Goal: Use online tool/utility: Utilize a website feature to perform a specific function

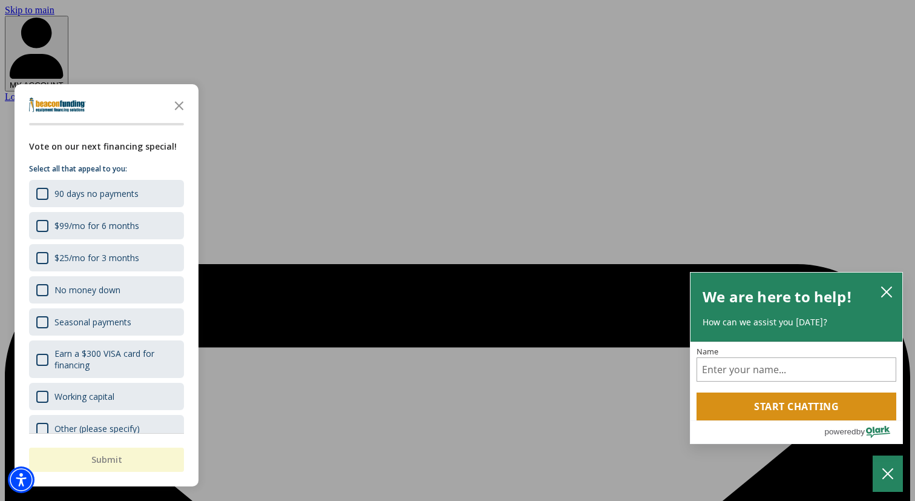
click at [886, 291] on icon "close chatbox" at bounding box center [887, 292] width 12 height 12
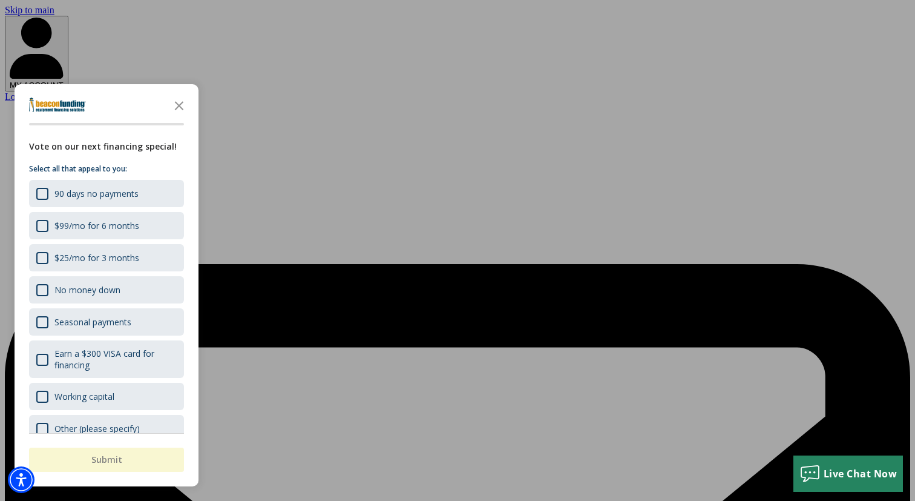
click at [591, 126] on div "button" at bounding box center [457, 250] width 915 height 501
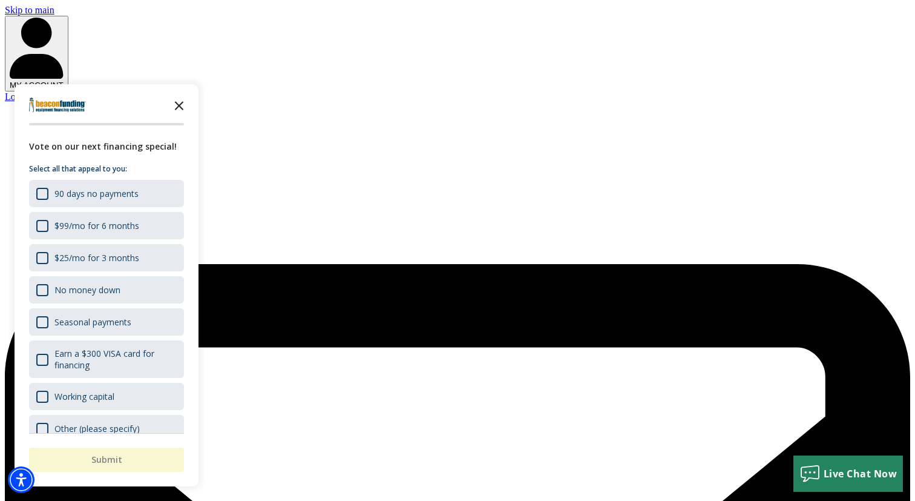
click at [177, 105] on icon "Close the survey" at bounding box center [179, 105] width 24 height 24
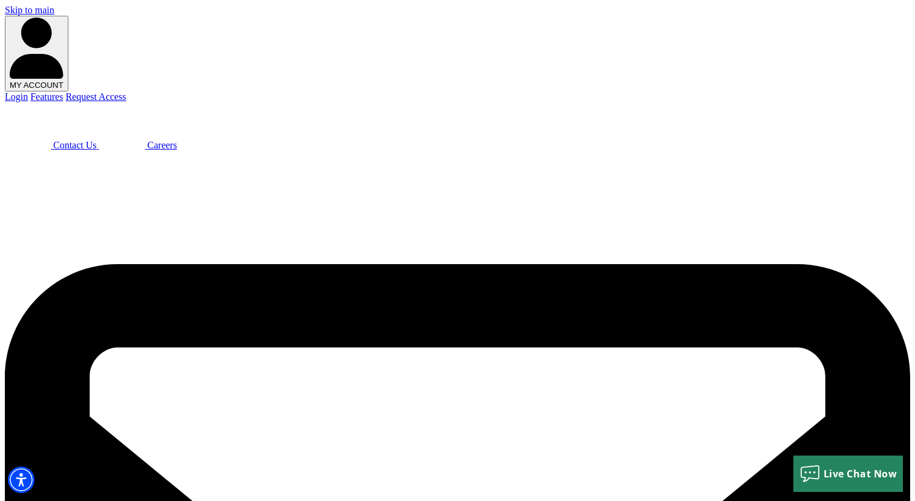
select select "2"
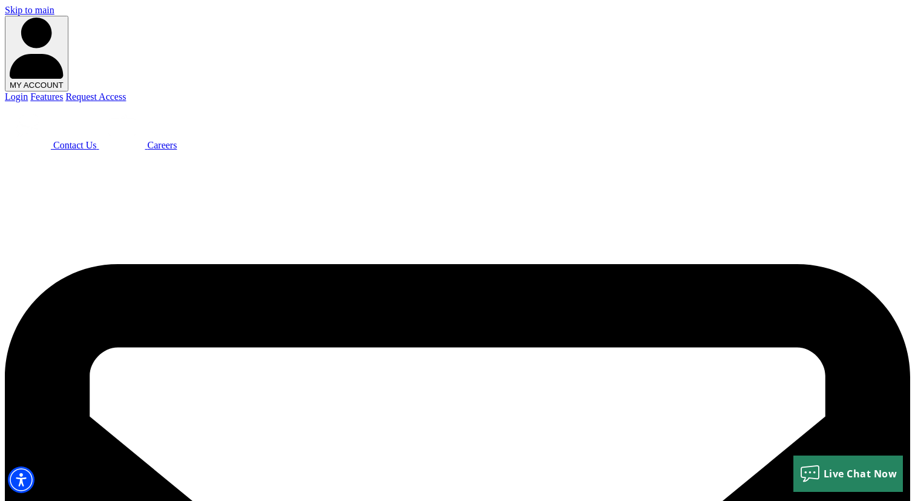
type input "$146,000"
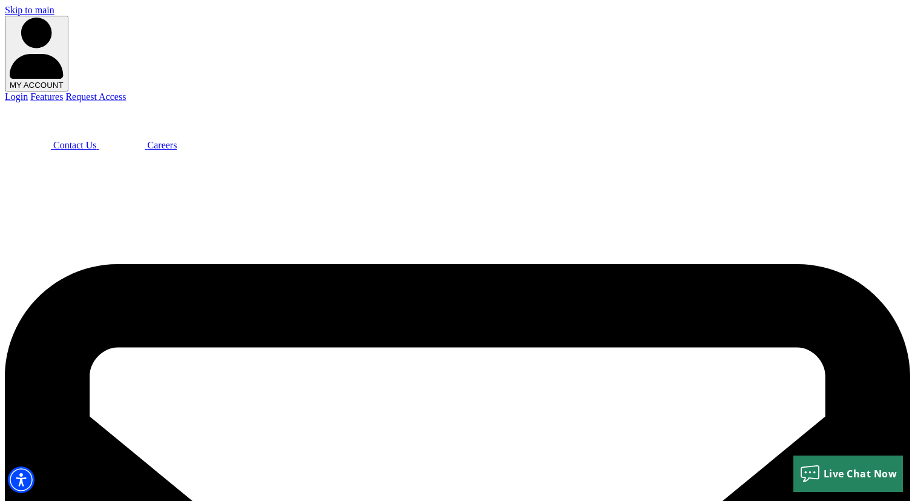
select select "72"
